Goal: Register for event/course: Sign up to attend an event or enroll in a course

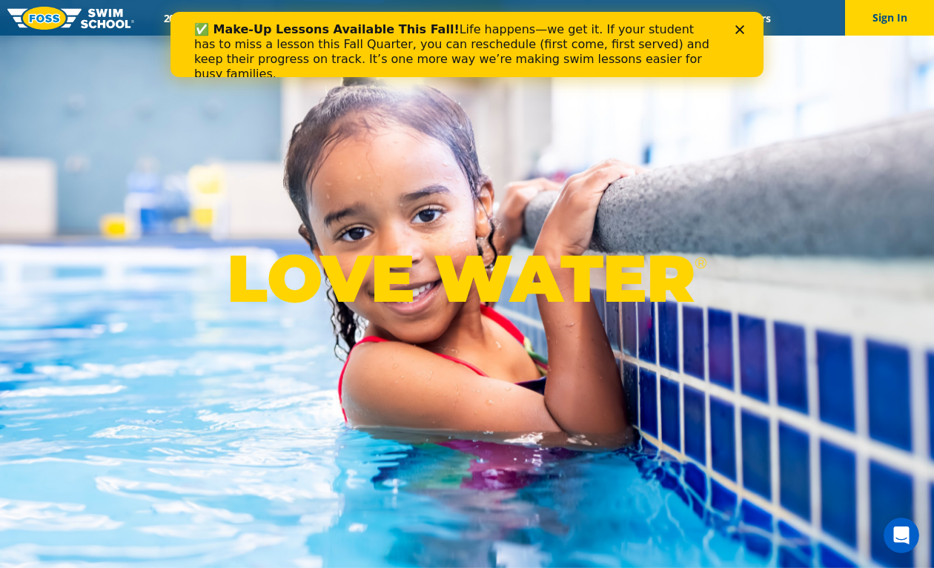
click at [741, 27] on polygon "Close" at bounding box center [739, 29] width 9 height 9
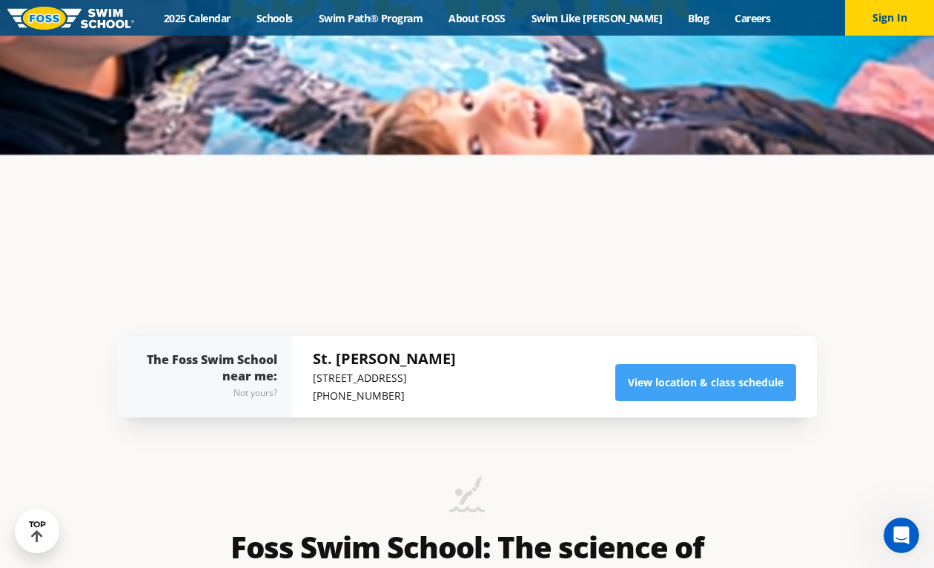
scroll to position [290, 0]
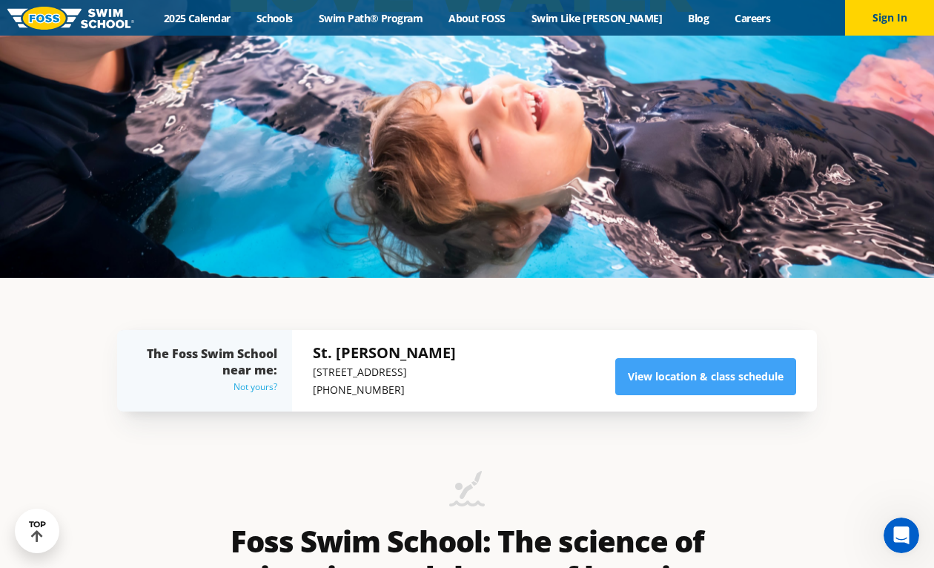
click at [257, 385] on div "Not yours?" at bounding box center [212, 387] width 130 height 18
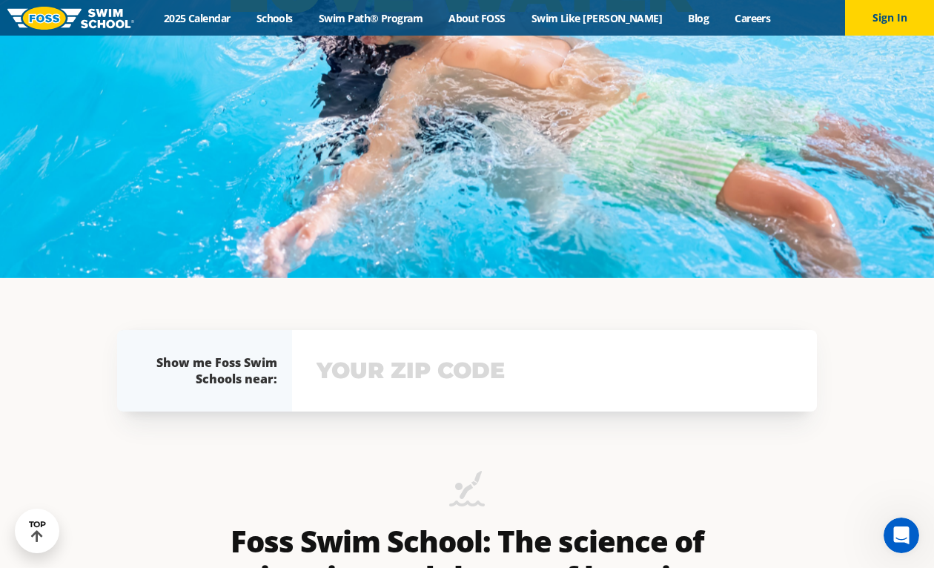
click at [376, 370] on input "text" at bounding box center [554, 370] width 483 height 43
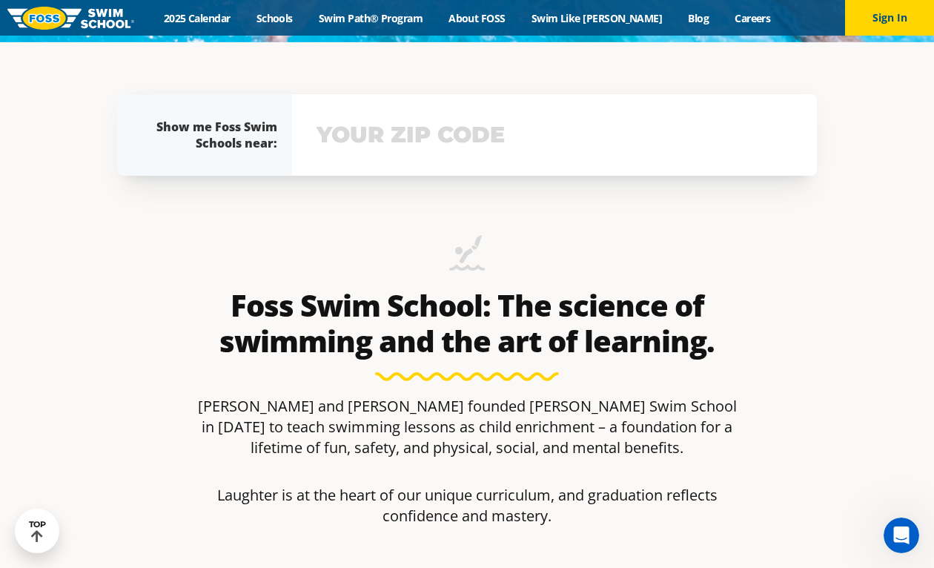
scroll to position [546, 0]
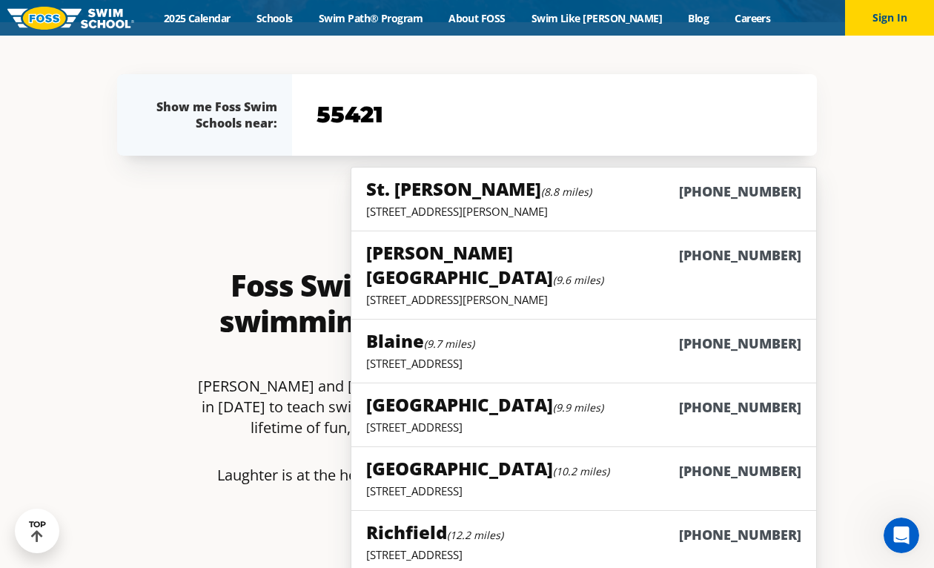
type input "55421"
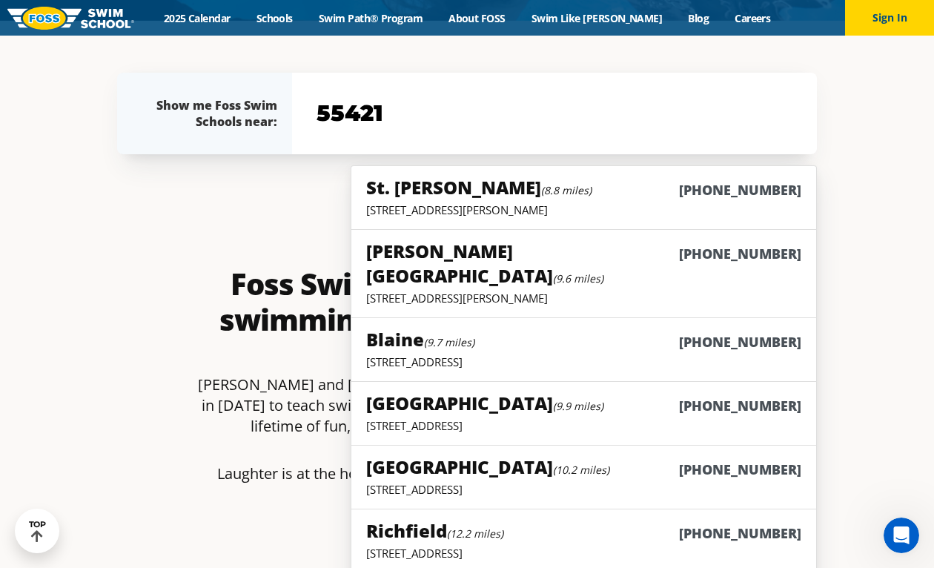
scroll to position [535, 0]
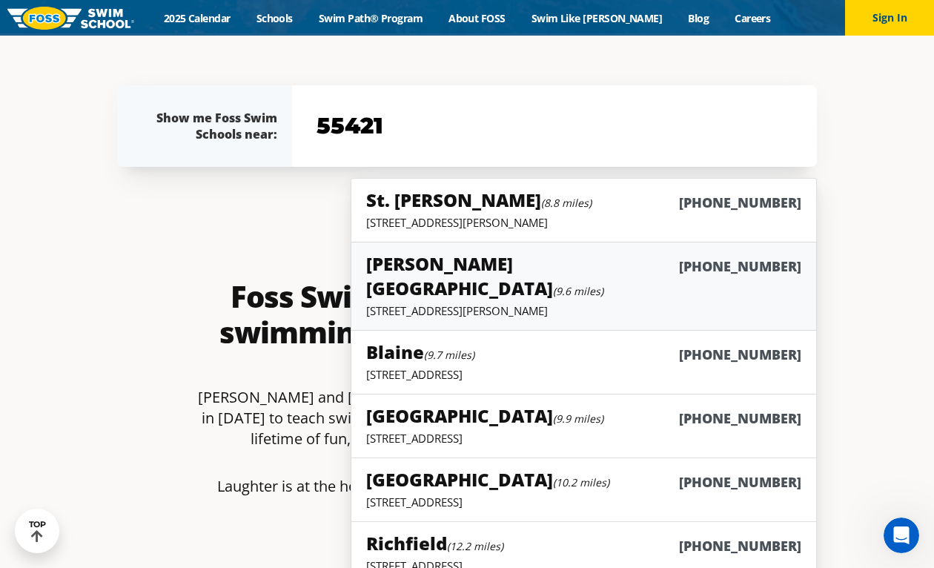
click at [464, 303] on p "905 County Road E, Vadnais Heights, MN 55127" at bounding box center [583, 310] width 435 height 15
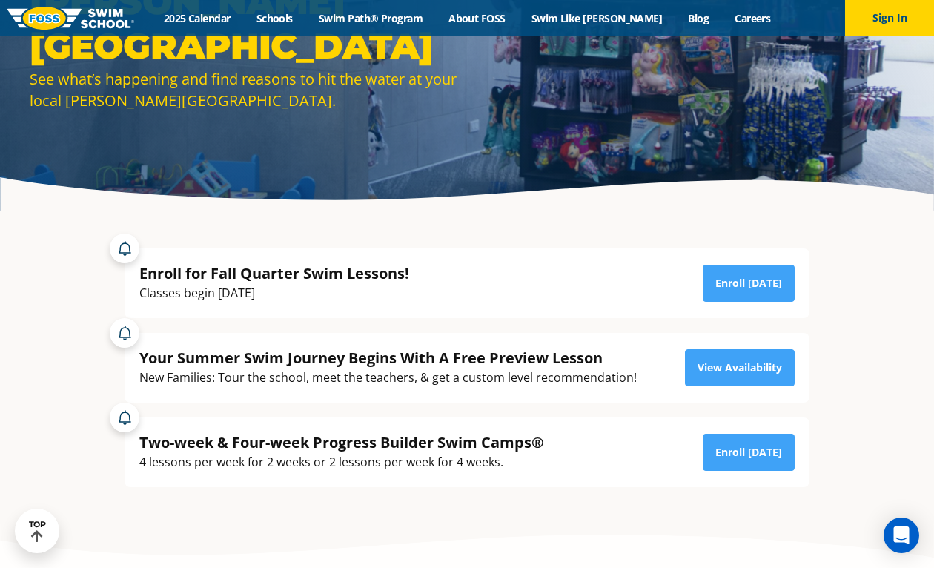
scroll to position [162, 0]
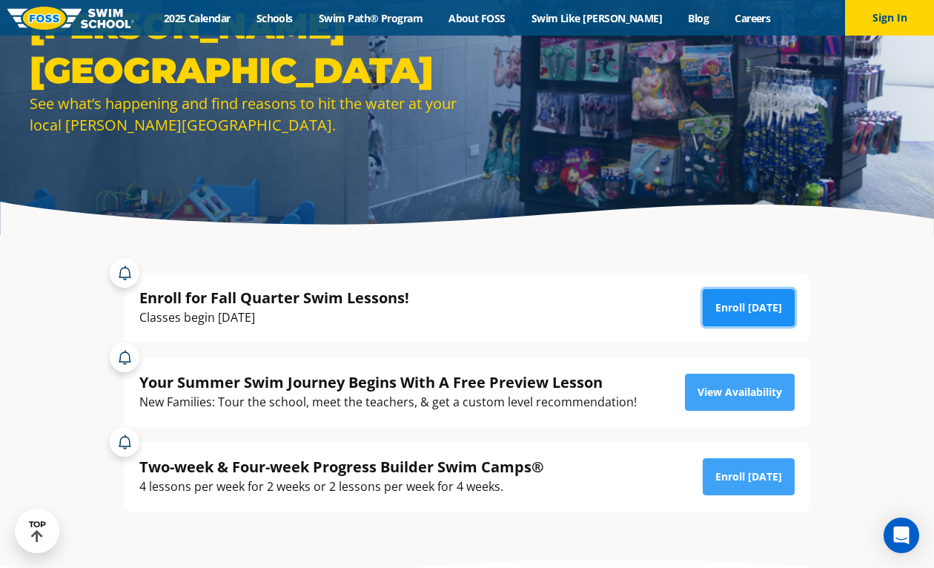
click at [739, 309] on link "Enroll [DATE]" at bounding box center [749, 307] width 92 height 37
